Goal: Task Accomplishment & Management: Manage account settings

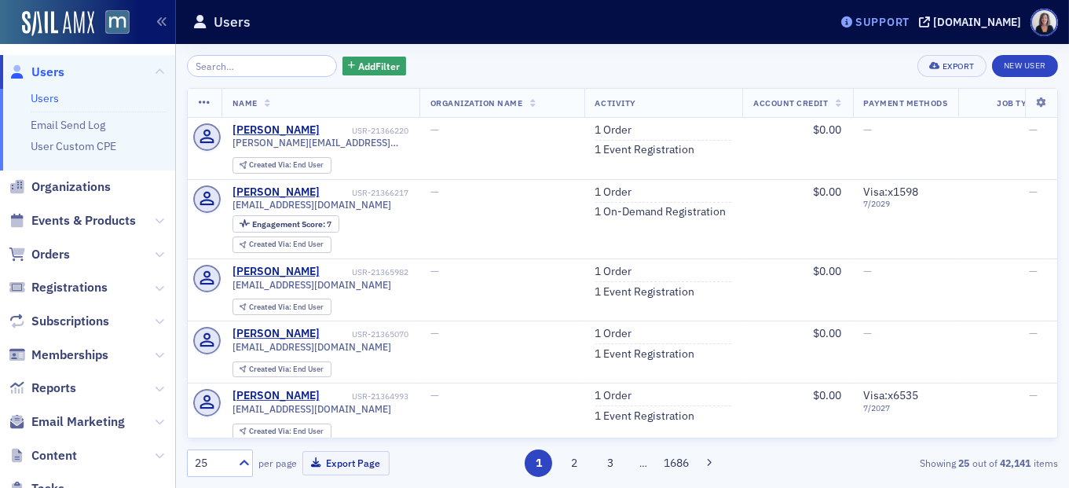
click at [910, 26] on div "Support" at bounding box center [883, 22] width 54 height 14
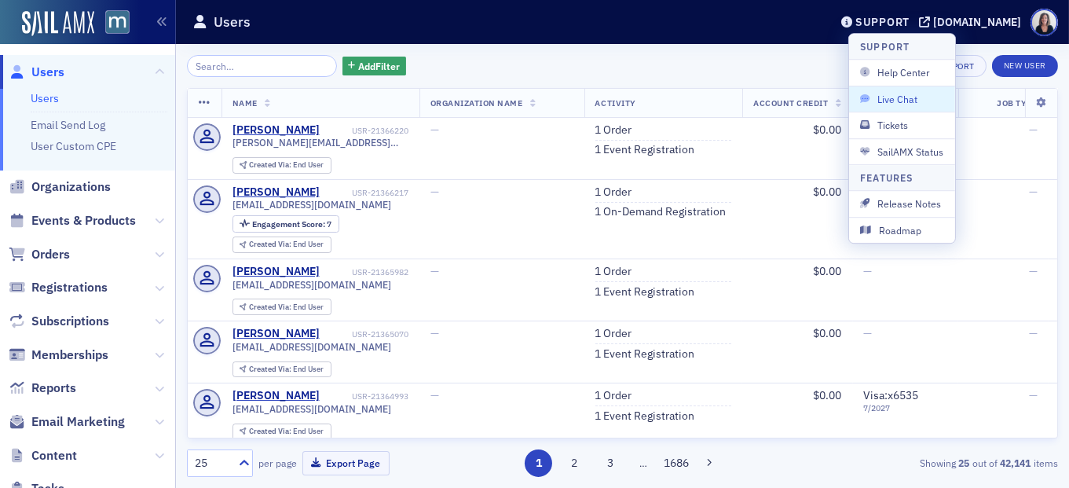
click at [908, 92] on span "Live Chat" at bounding box center [902, 99] width 84 height 14
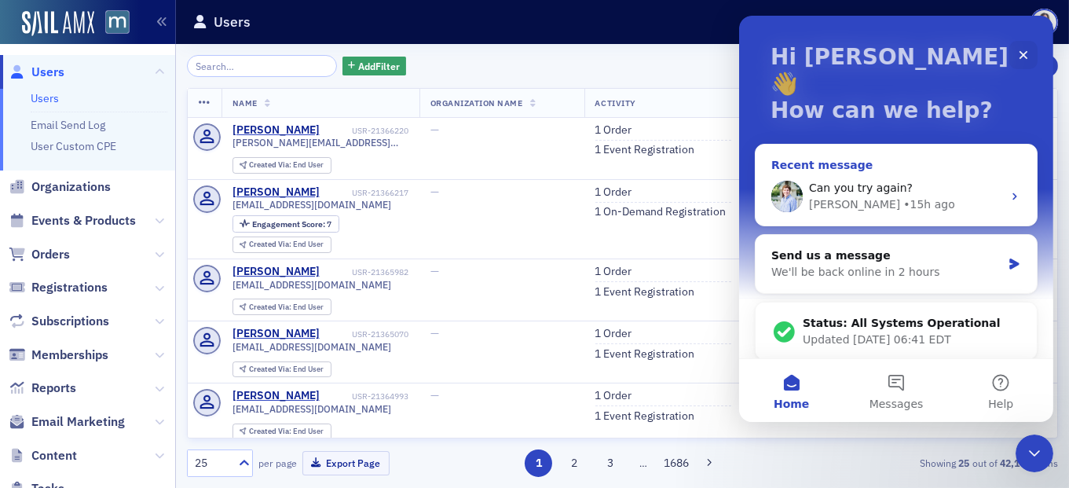
scroll to position [16, 0]
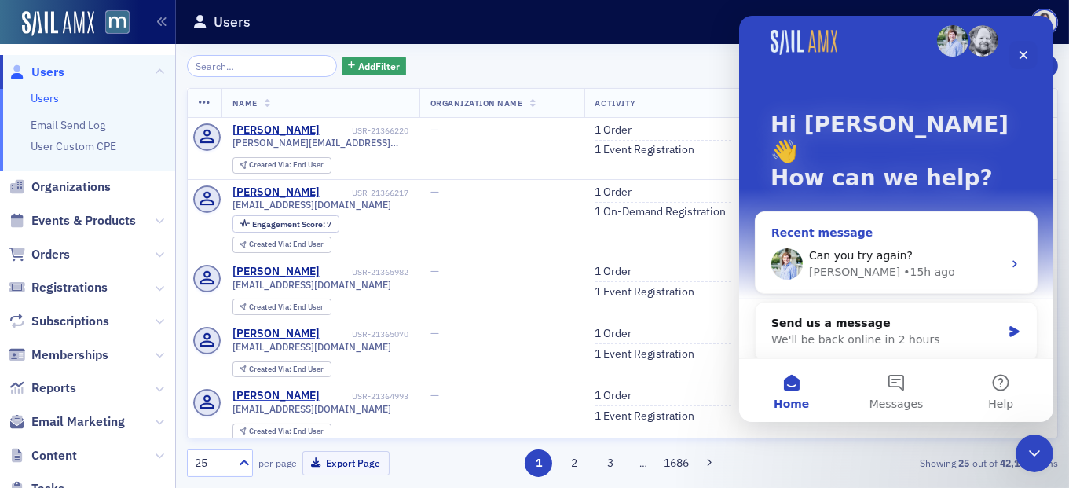
click at [1016, 258] on icon "Intercom messenger" at bounding box center [1014, 264] width 13 height 13
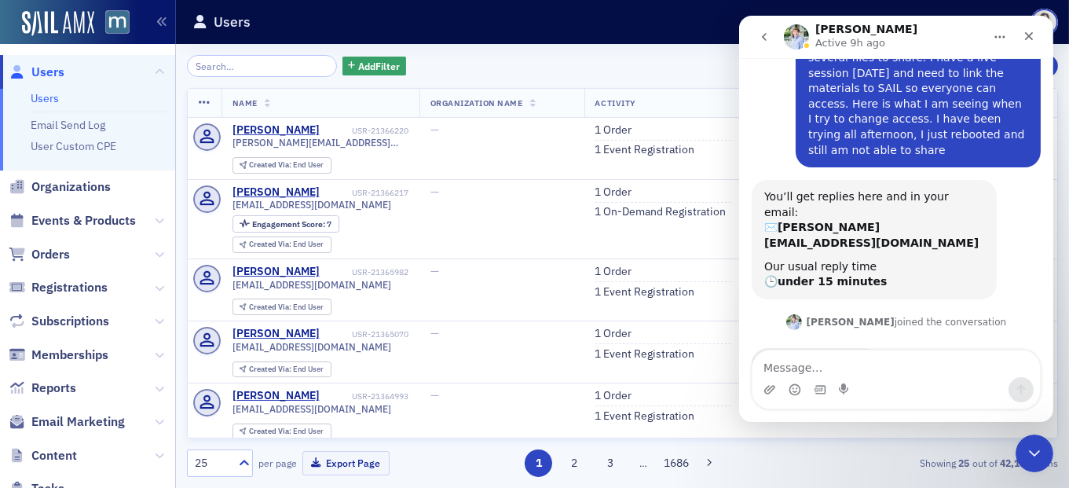
scroll to position [199, 0]
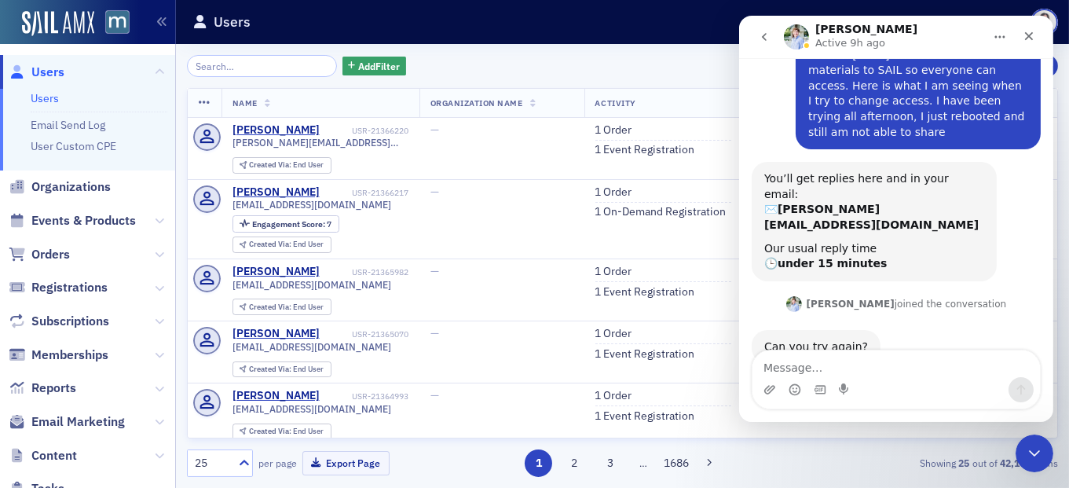
click at [819, 363] on textarea "Message…" at bounding box center [896, 363] width 288 height 27
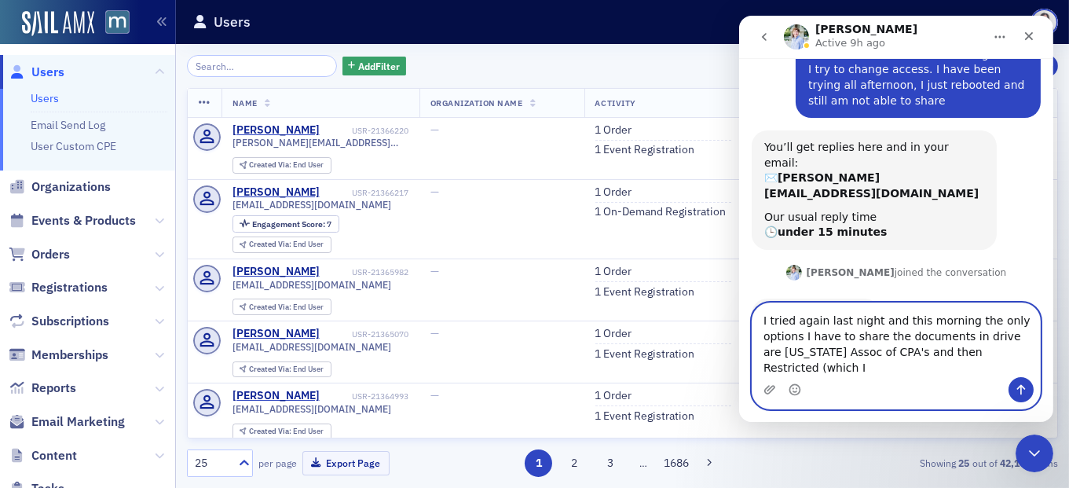
scroll to position [246, 0]
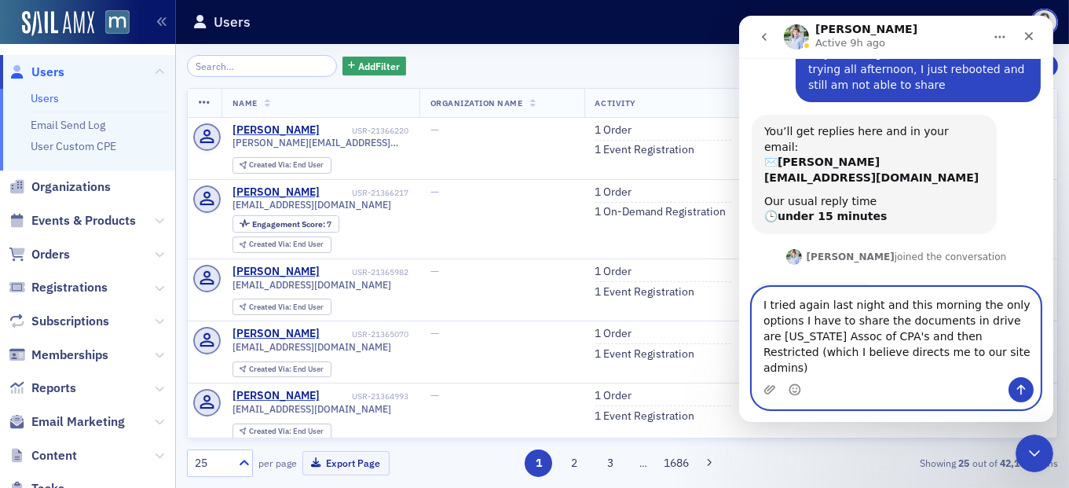
type textarea "I tried again last night and this morning the only options I have to share the …"
click at [1026, 384] on icon "Send a message…" at bounding box center [1020, 389] width 13 height 13
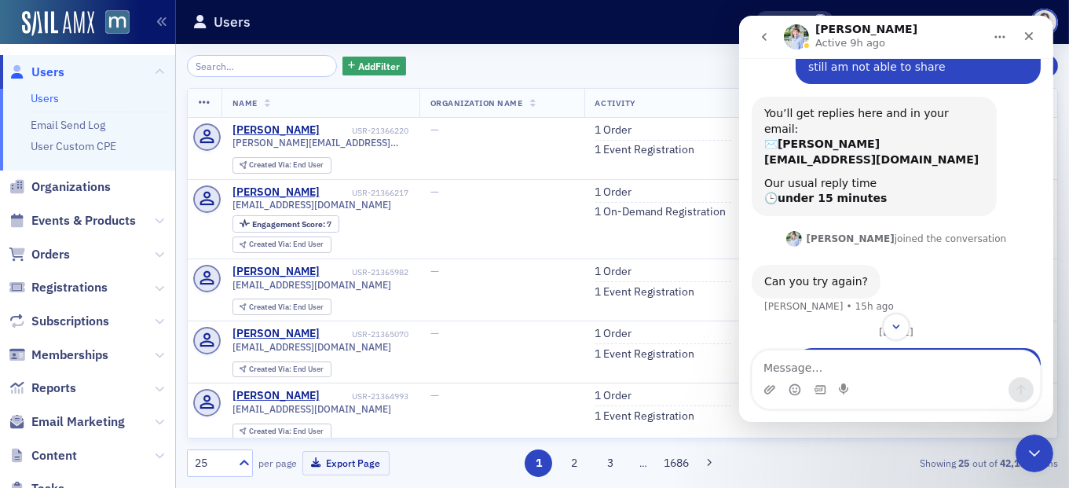
scroll to position [350, 0]
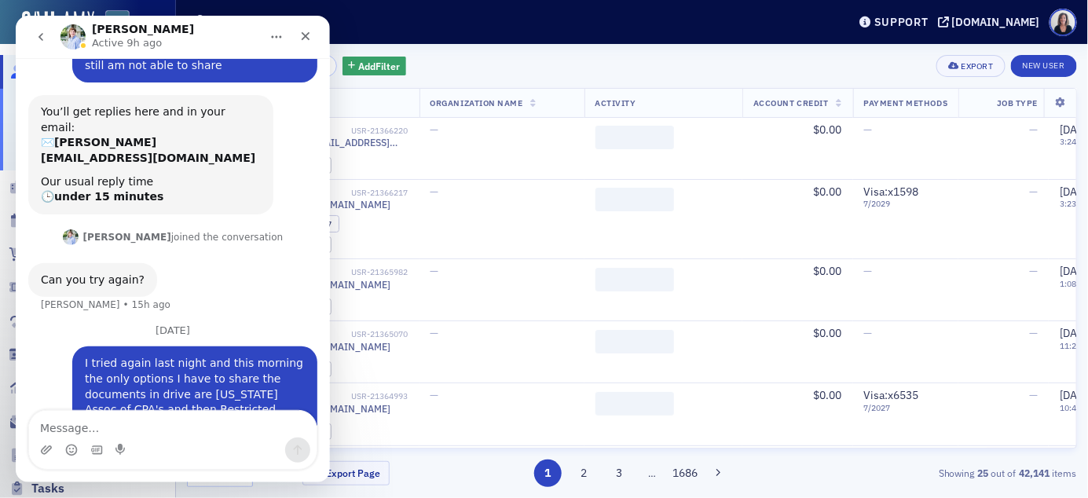
scroll to position [288, 0]
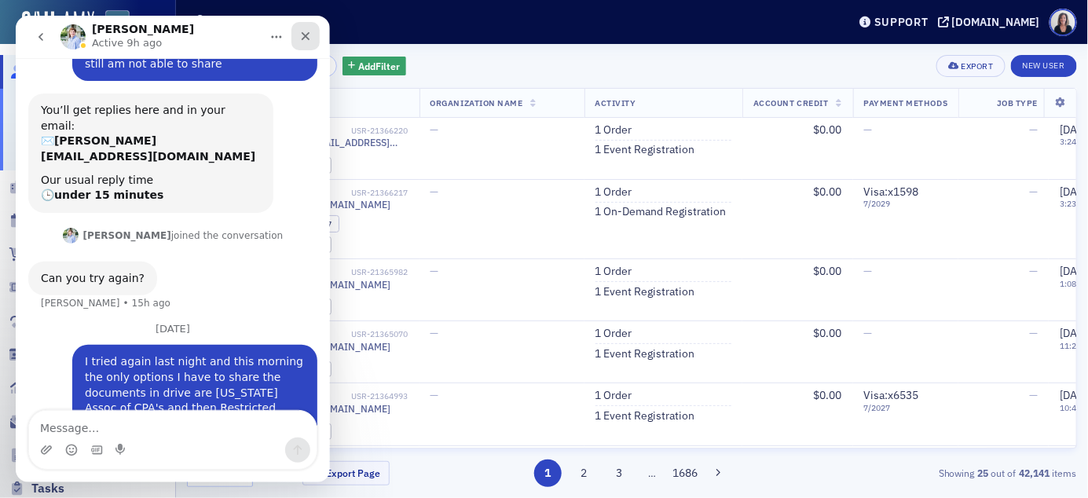
click at [302, 32] on icon "Close" at bounding box center [305, 35] width 9 height 9
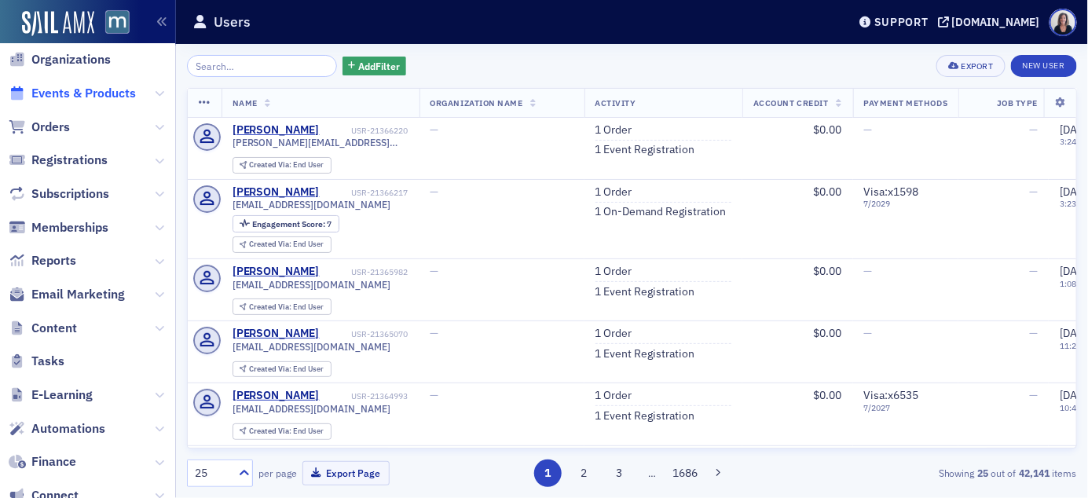
scroll to position [121, 0]
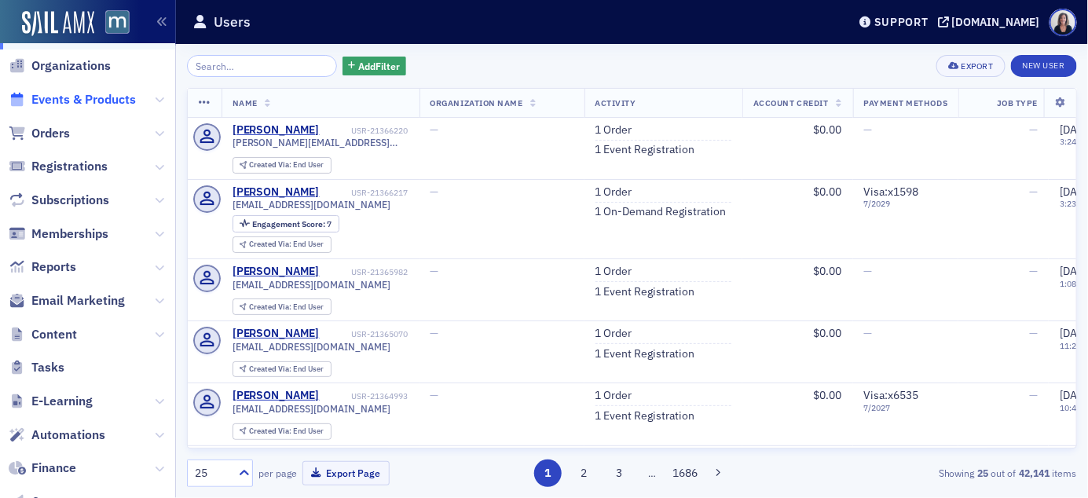
click at [62, 97] on span "Events & Products" at bounding box center [83, 99] width 104 height 17
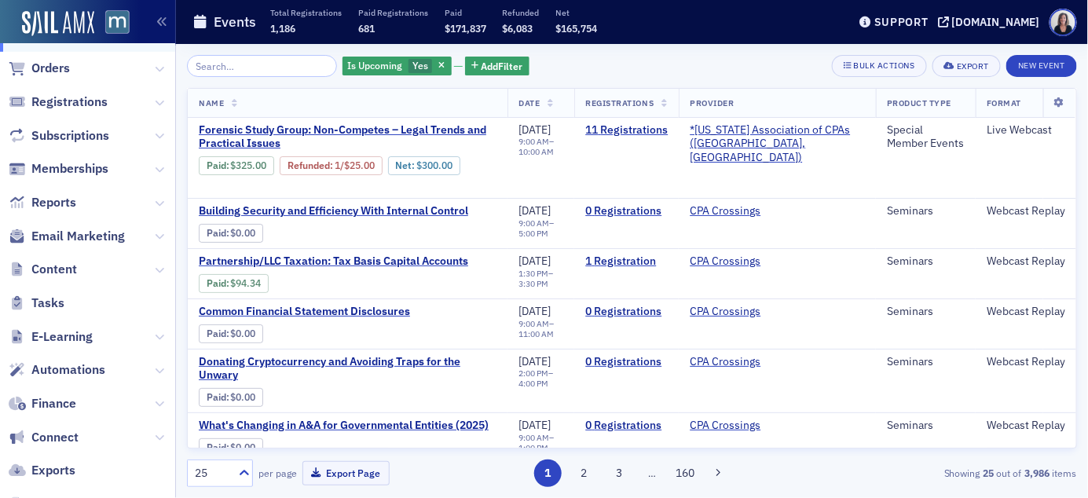
scroll to position [342, 0]
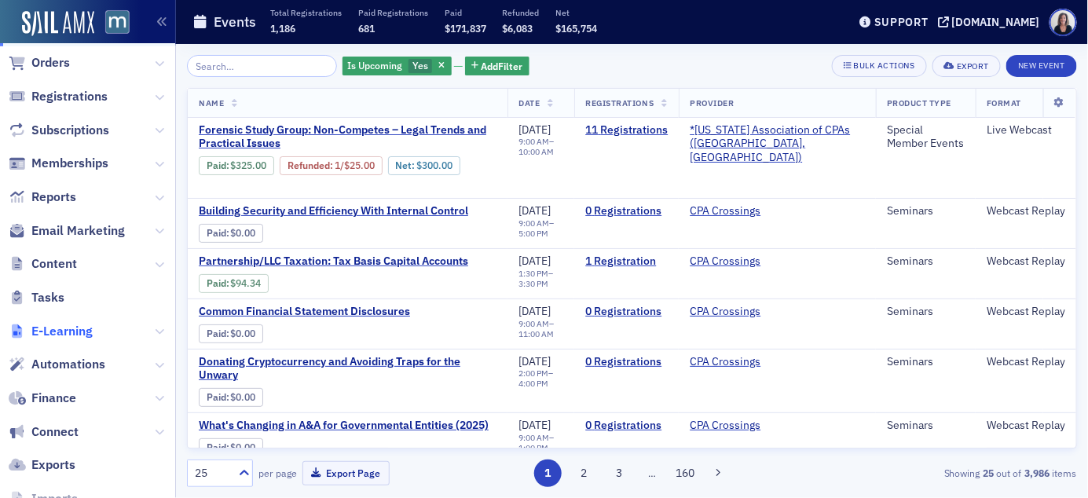
click at [74, 331] on span "E-Learning" at bounding box center [61, 331] width 61 height 17
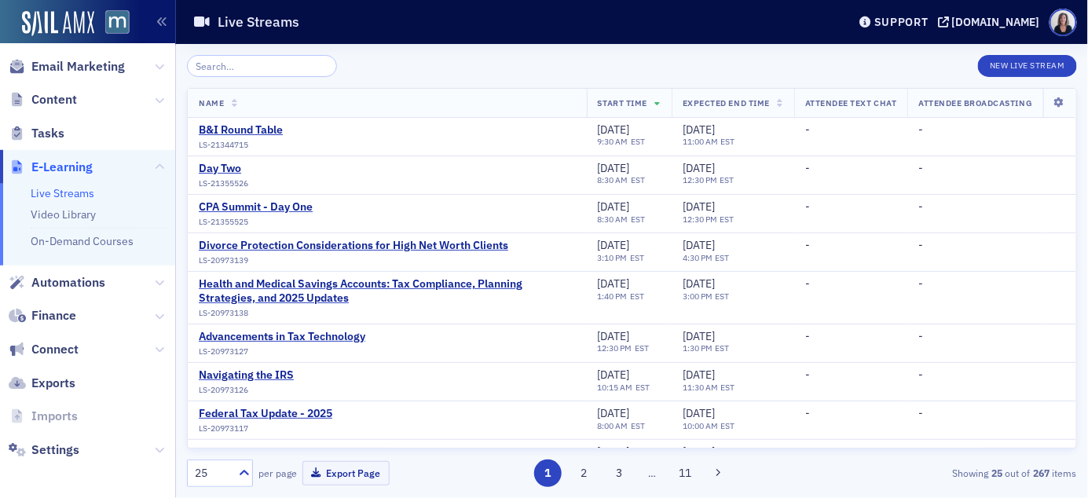
click at [223, 61] on input "search" at bounding box center [262, 66] width 150 height 22
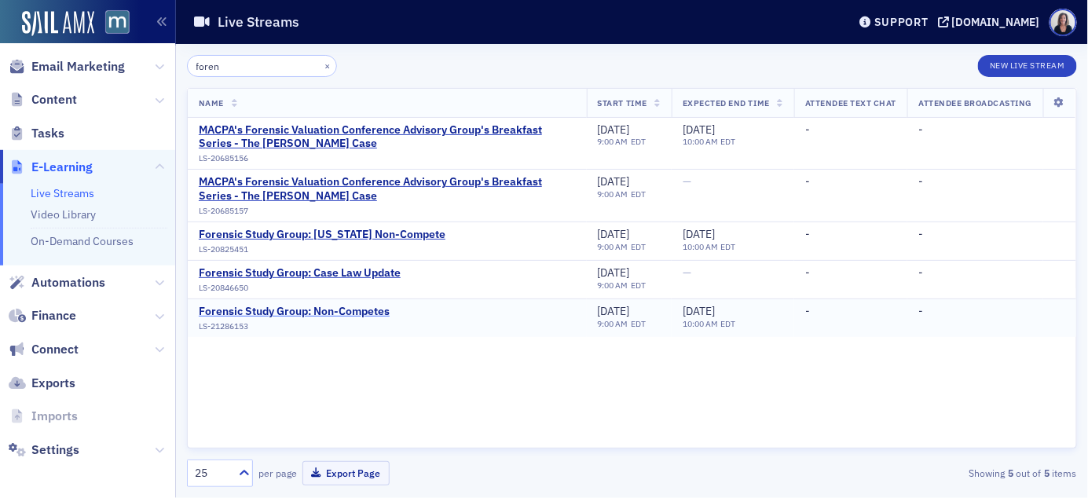
type input "foren"
click at [286, 312] on div "Forensic Study Group: Non-Competes" at bounding box center [294, 312] width 191 height 14
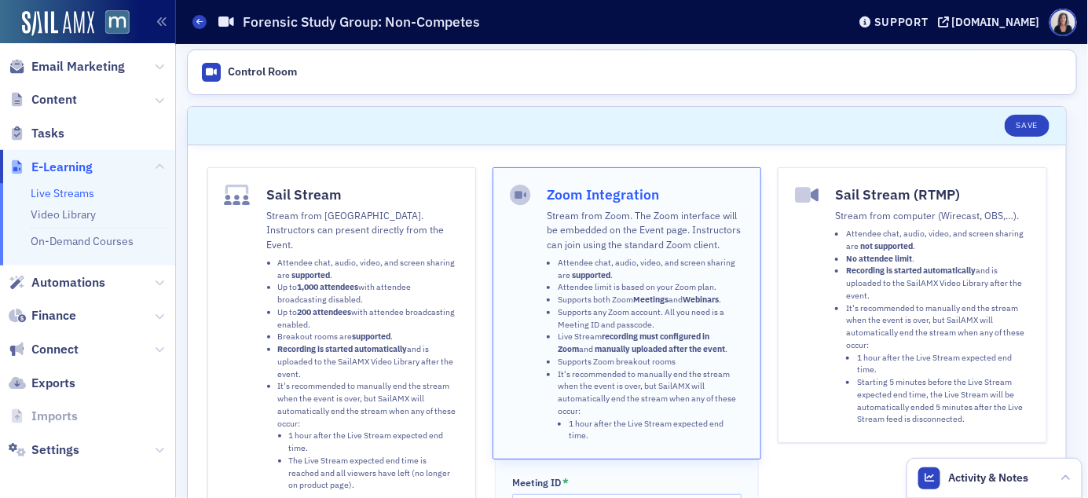
click at [394, 68] on div "Control Room" at bounding box center [632, 72] width 890 height 46
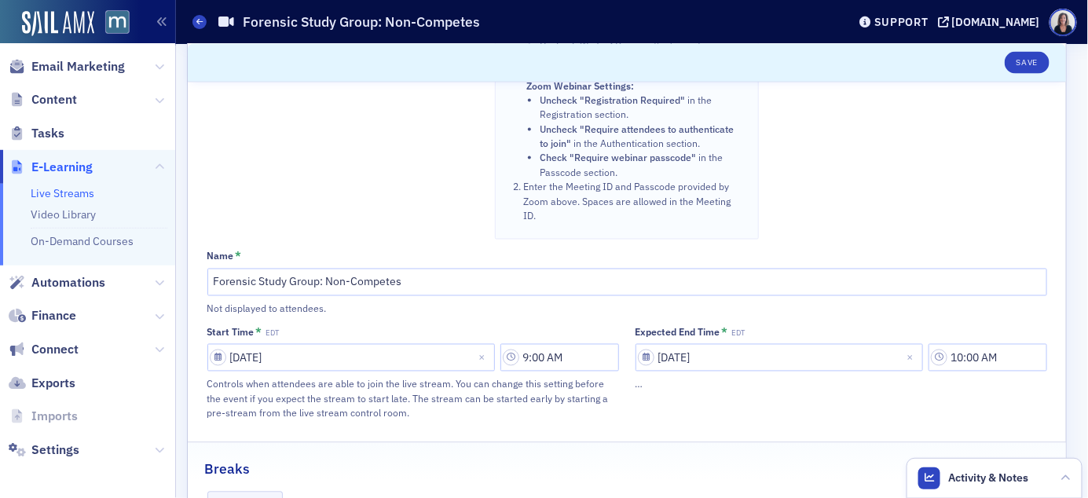
scroll to position [792, 0]
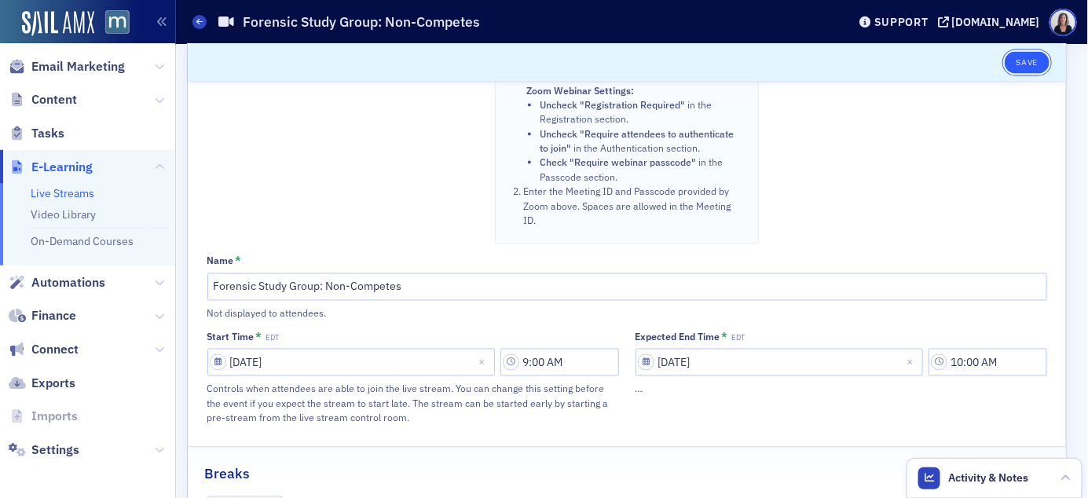
click at [1024, 63] on button "Save" at bounding box center [1027, 63] width 45 height 22
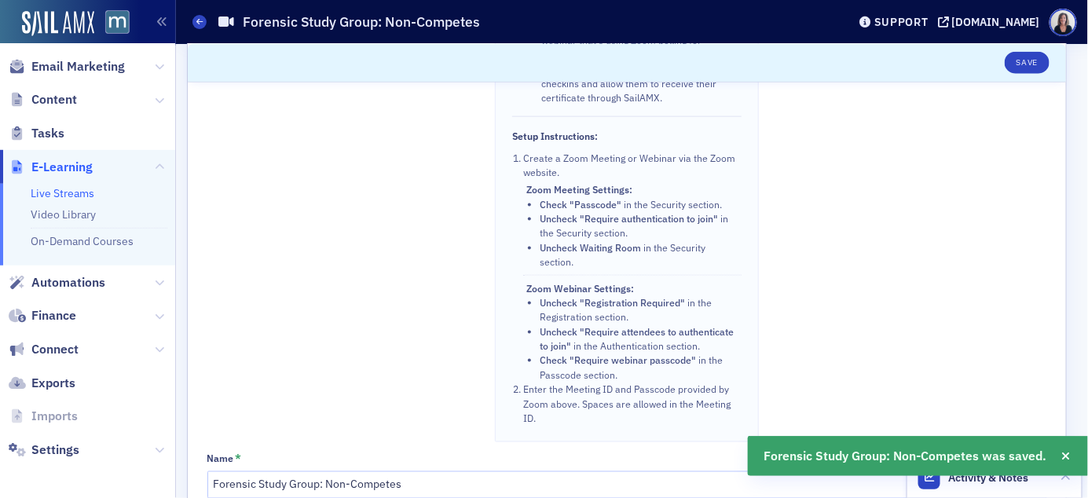
scroll to position [578, 0]
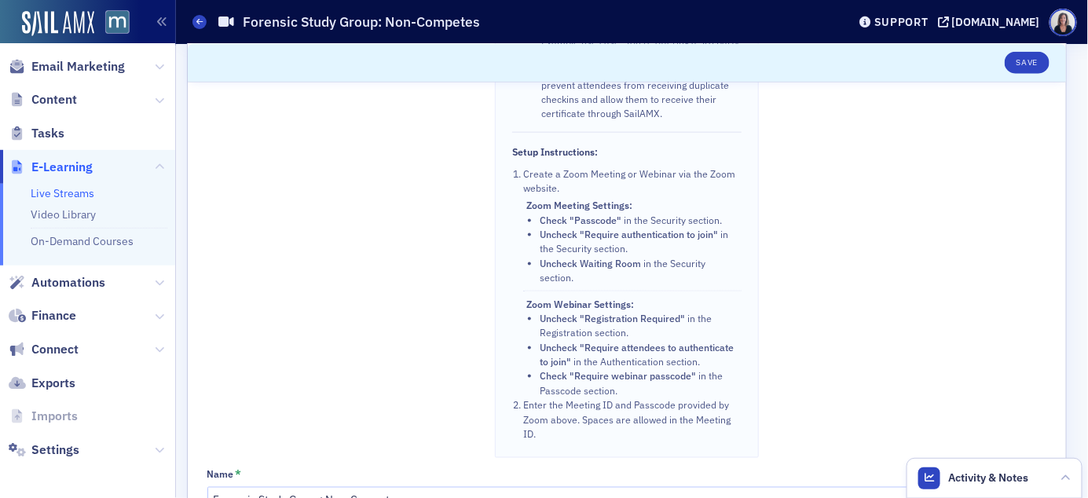
click at [59, 164] on span "E-Learning" at bounding box center [61, 167] width 61 height 17
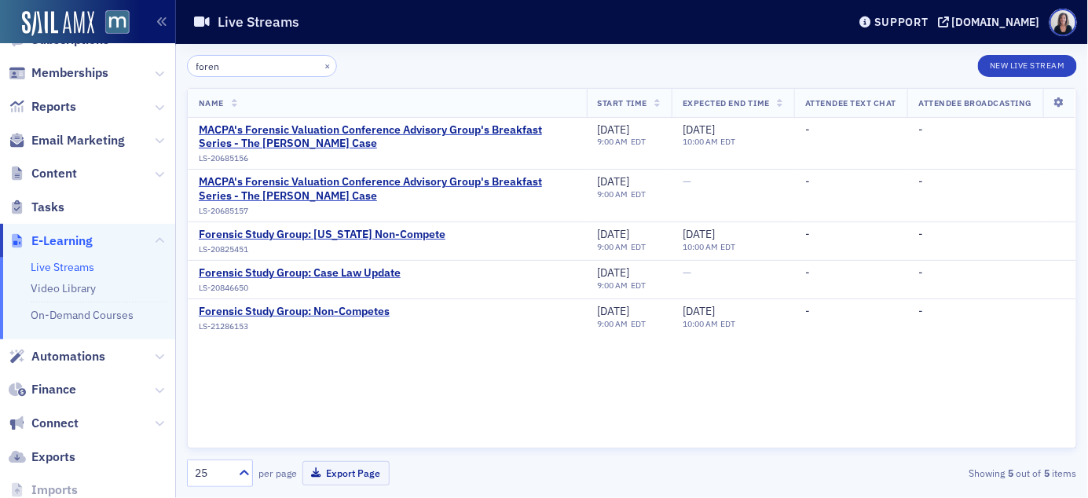
scroll to position [288, 0]
